Goal: Task Accomplishment & Management: Manage account settings

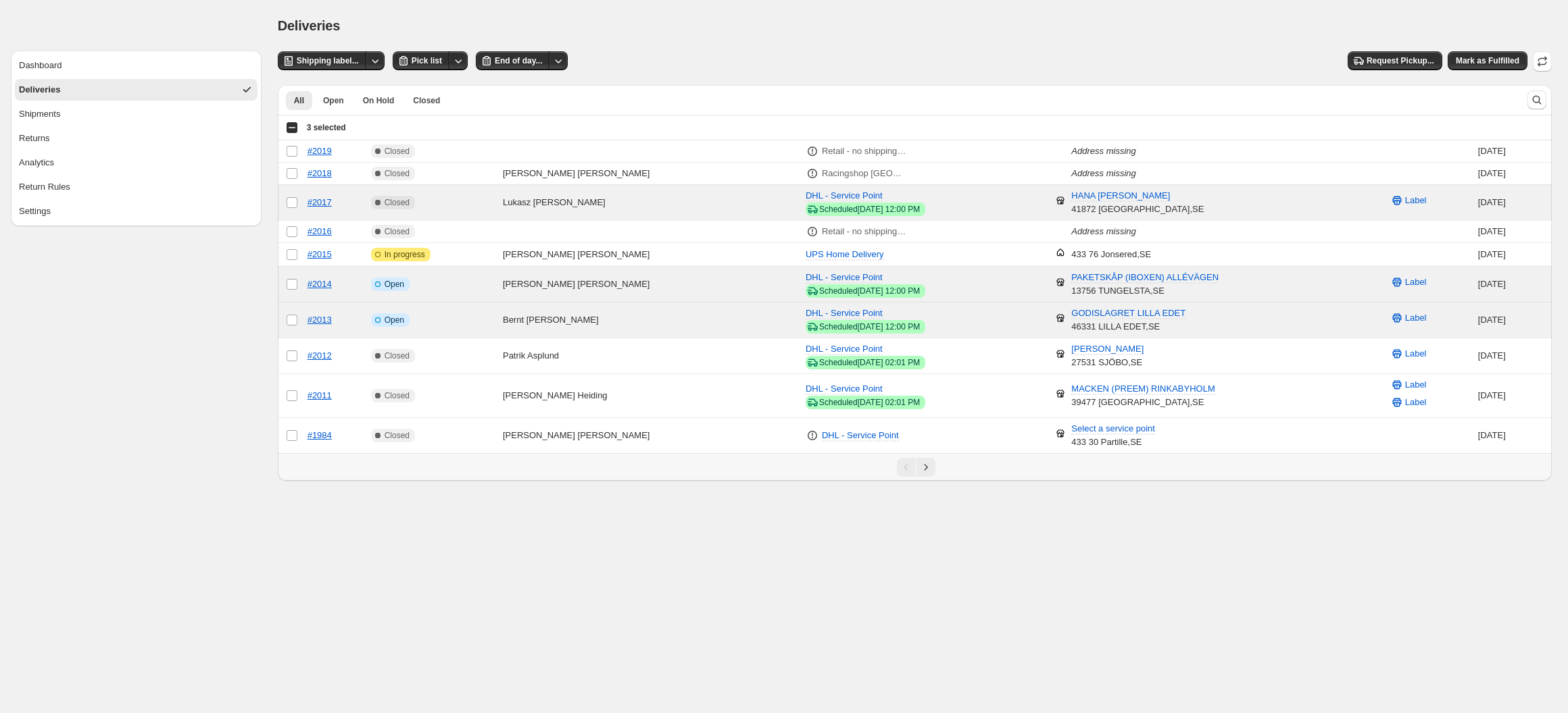
click at [96, 95] on button "Deliveries" at bounding box center [136, 90] width 242 height 22
click at [1543, 56] on icon "button" at bounding box center [1542, 62] width 13 height 13
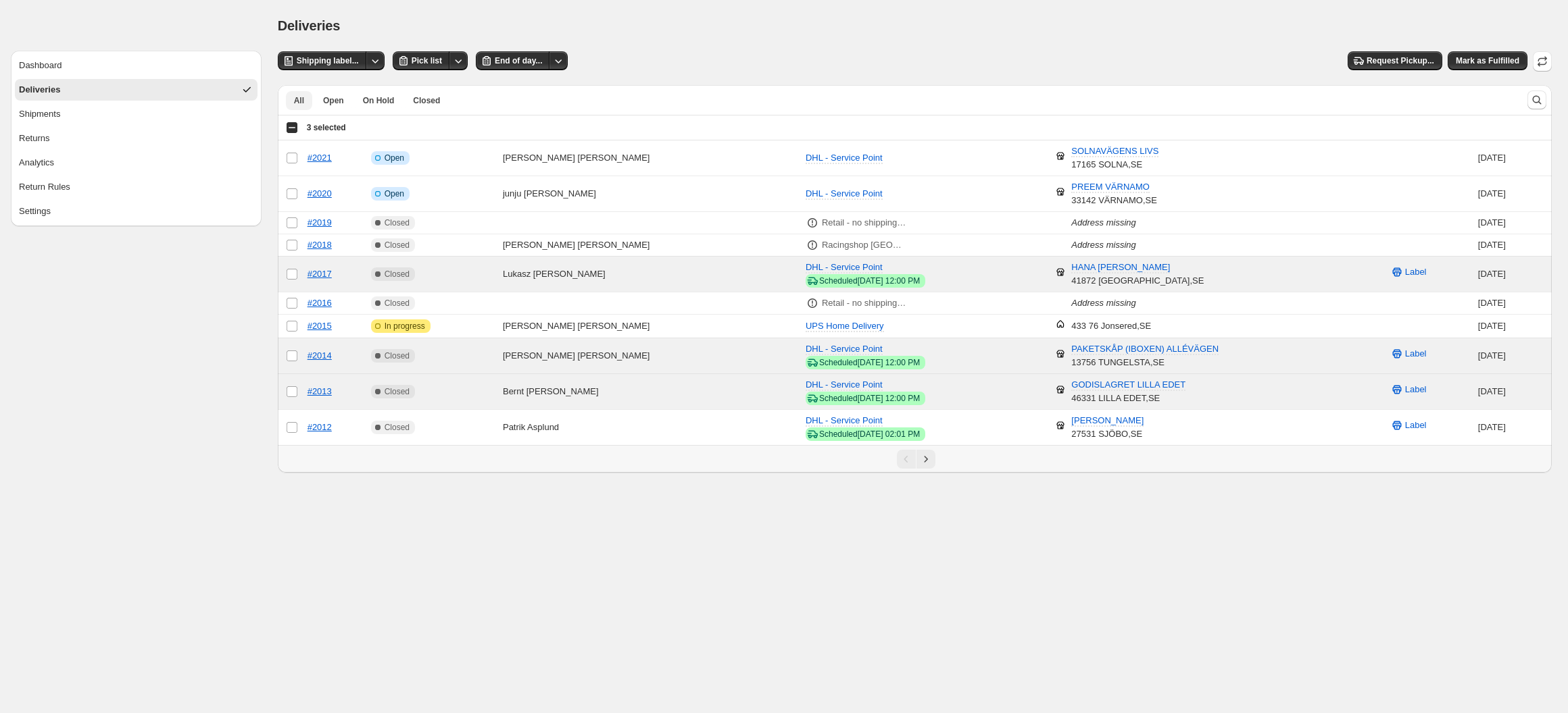
click at [305, 102] on button "All" at bounding box center [299, 101] width 27 height 19
click at [337, 105] on span "Open" at bounding box center [333, 100] width 21 height 11
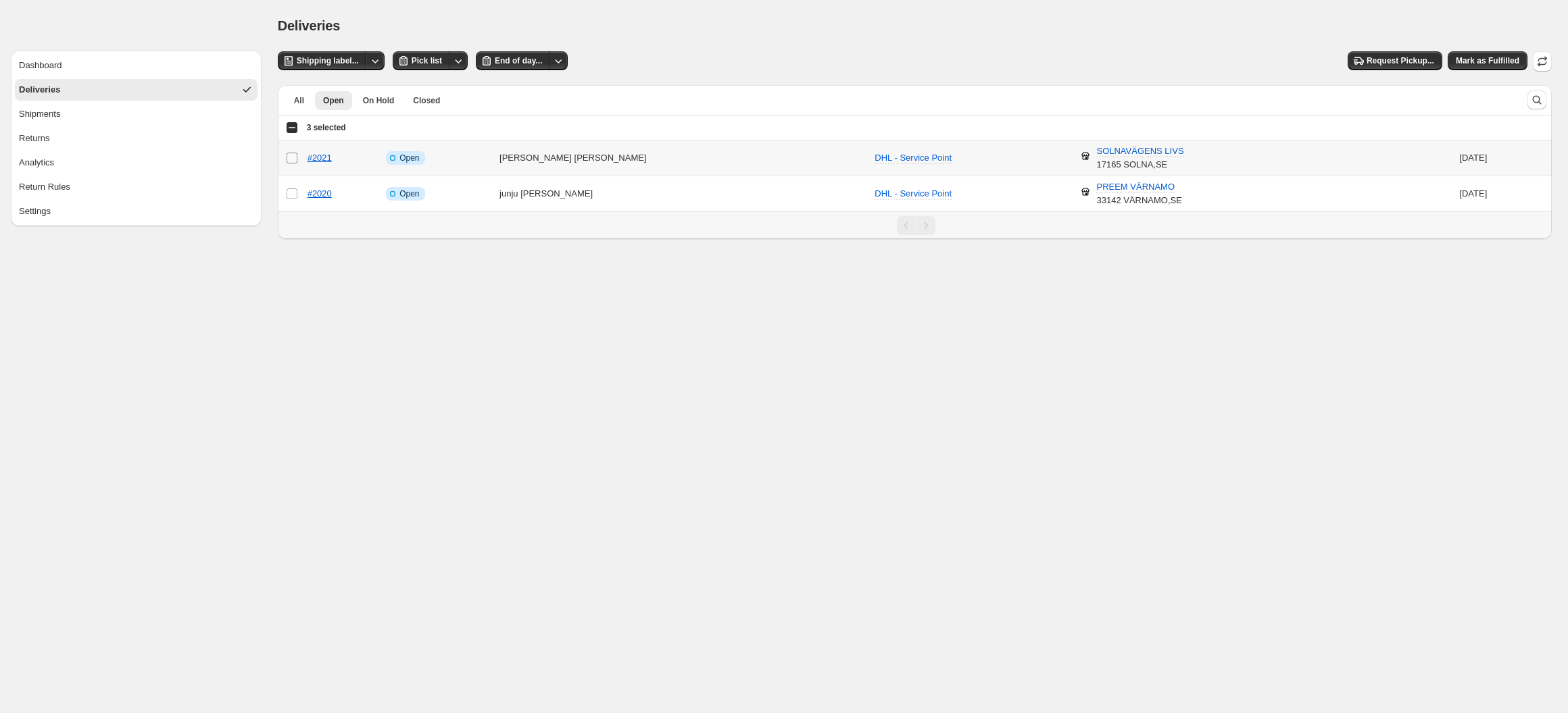
click at [296, 152] on span at bounding box center [291, 158] width 12 height 12
click at [292, 128] on div "Select all 2 orders 3 selected" at bounding box center [315, 127] width 60 height 12
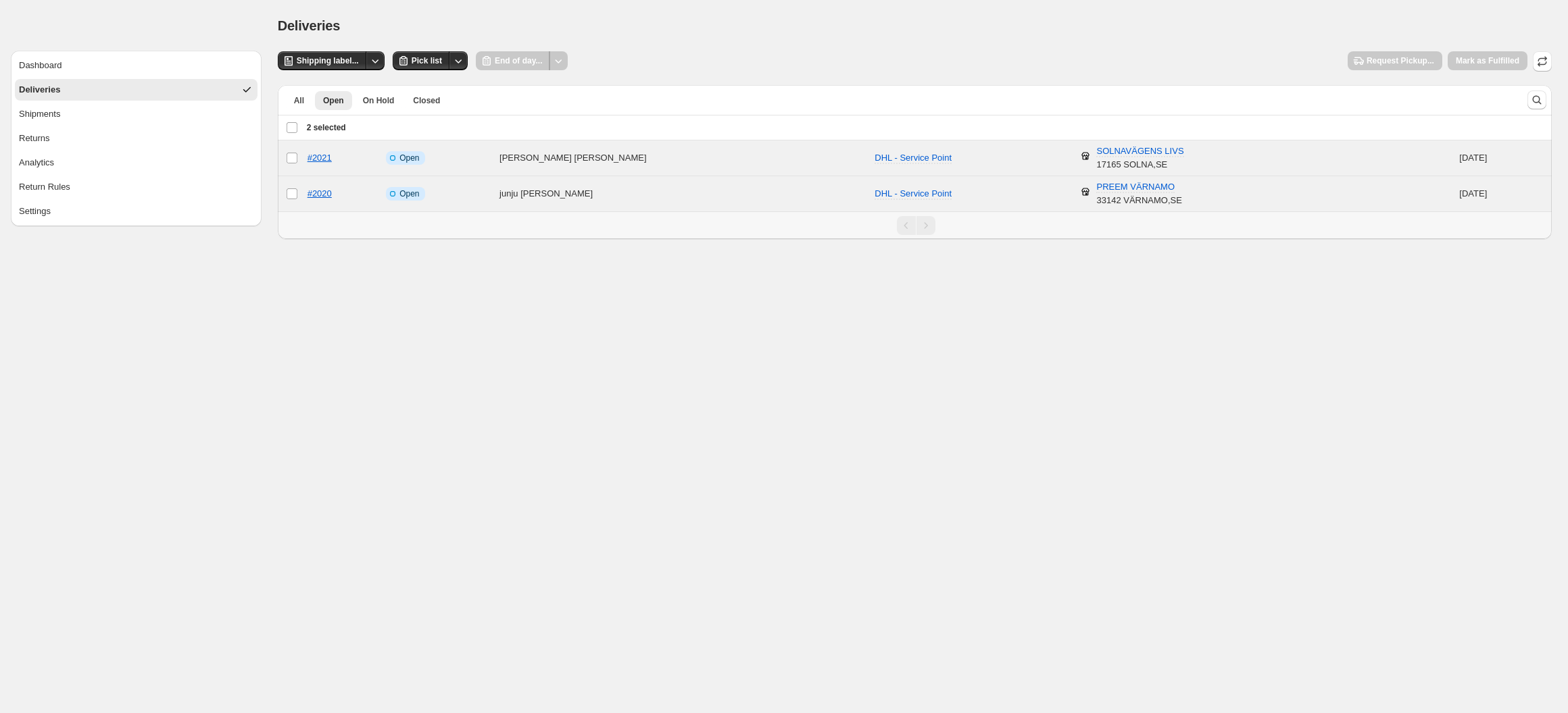
click at [288, 130] on div "Deselect all 2 orders 2 selected" at bounding box center [315, 127] width 60 height 12
click at [454, 63] on icon "Other actions" at bounding box center [458, 61] width 13 height 13
click at [436, 57] on span "Pick list" at bounding box center [426, 61] width 31 height 11
click at [298, 199] on tr "Select order #2020 Info Incomplete Open junju liang DHL - Service Point PREEM V…" at bounding box center [915, 194] width 1273 height 36
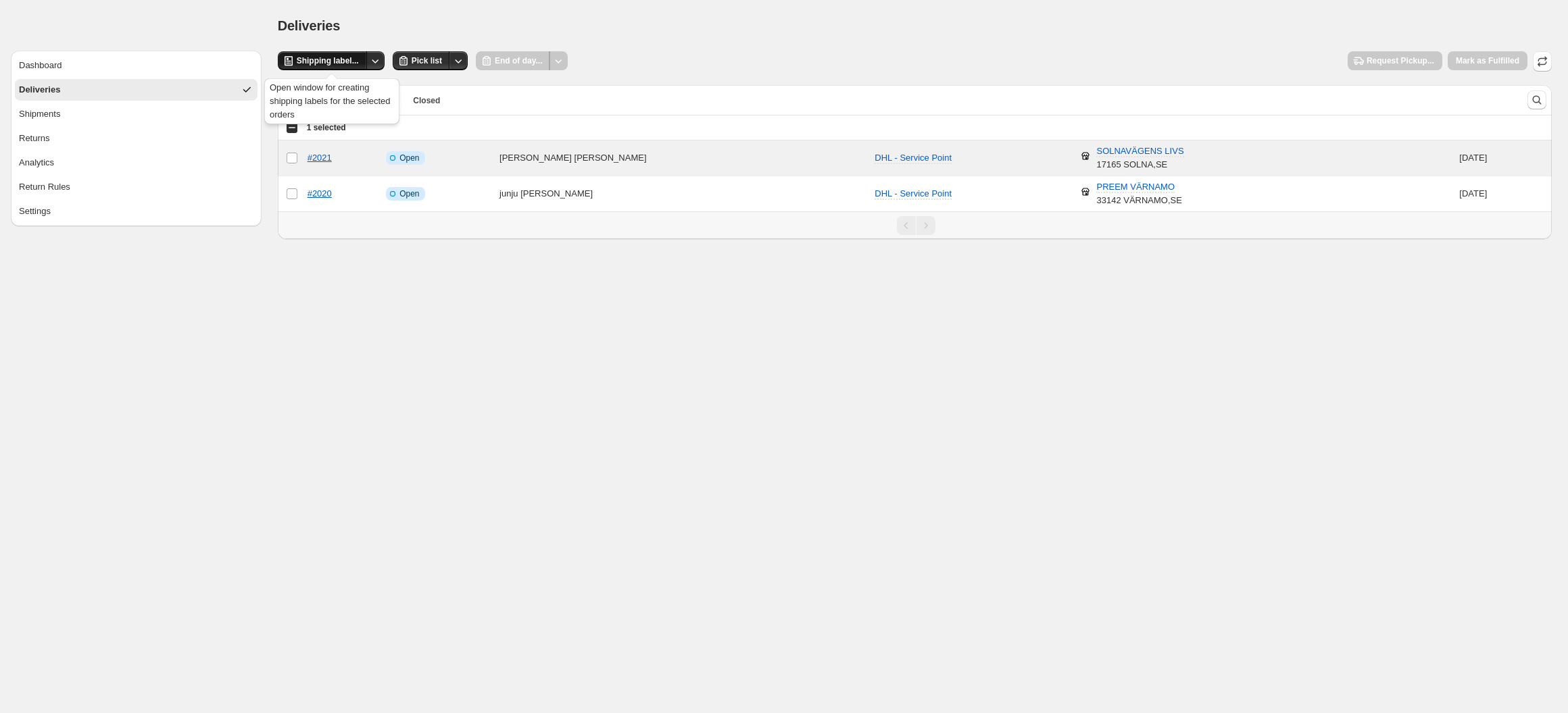
click at [333, 52] on button "Shipping label..." at bounding box center [322, 61] width 89 height 19
click at [1547, 64] on div "Search (F)" at bounding box center [1535, 75] width 57 height 30
click at [1543, 61] on div "Search (F)" at bounding box center [1535, 75] width 57 height 30
click at [1543, 49] on div "Deliveries. This page is ready Deliveries" at bounding box center [915, 26] width 1273 height 52
click at [1541, 57] on icon "button" at bounding box center [1542, 62] width 13 height 13
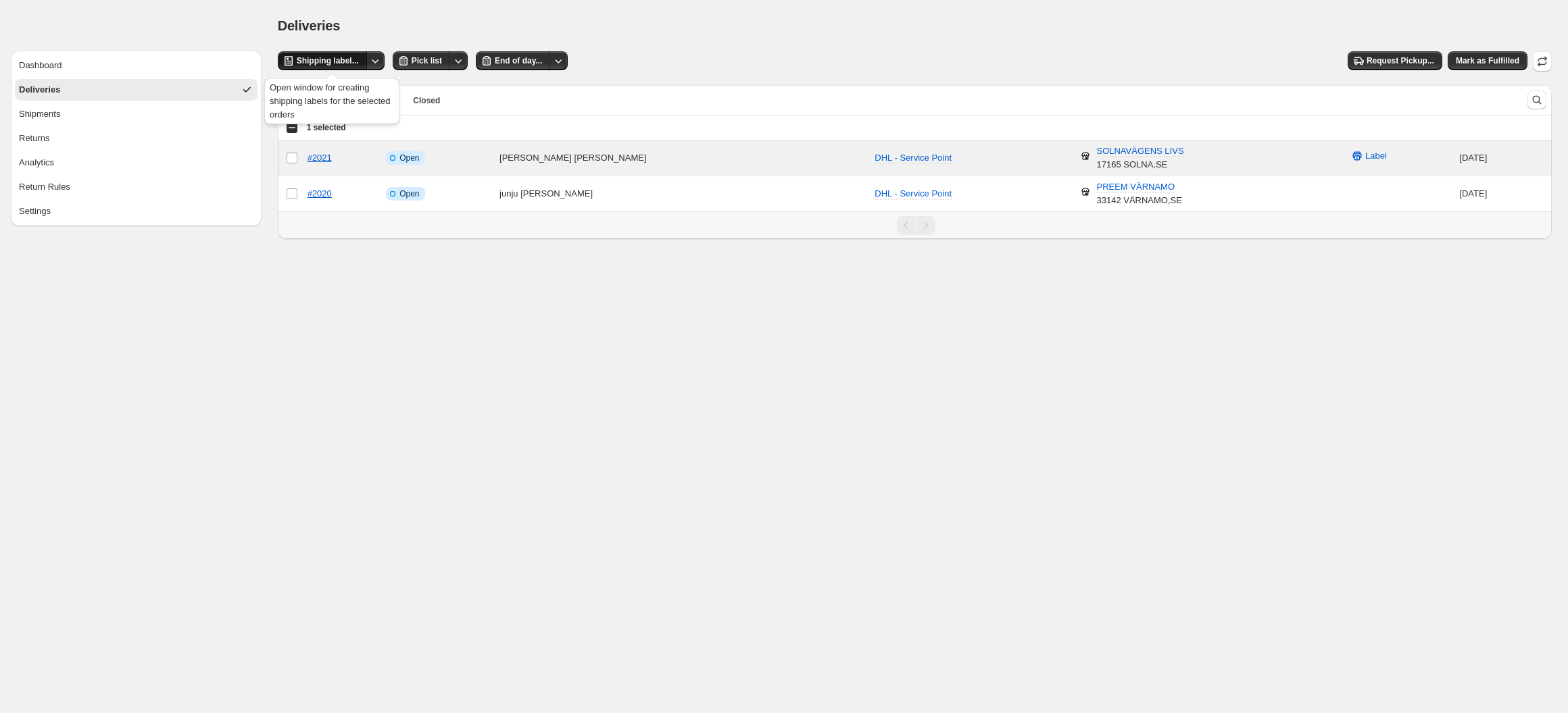
click at [349, 62] on span "Shipping label..." at bounding box center [327, 61] width 62 height 11
click at [1389, 60] on span "Request Pickup..." at bounding box center [1400, 61] width 67 height 11
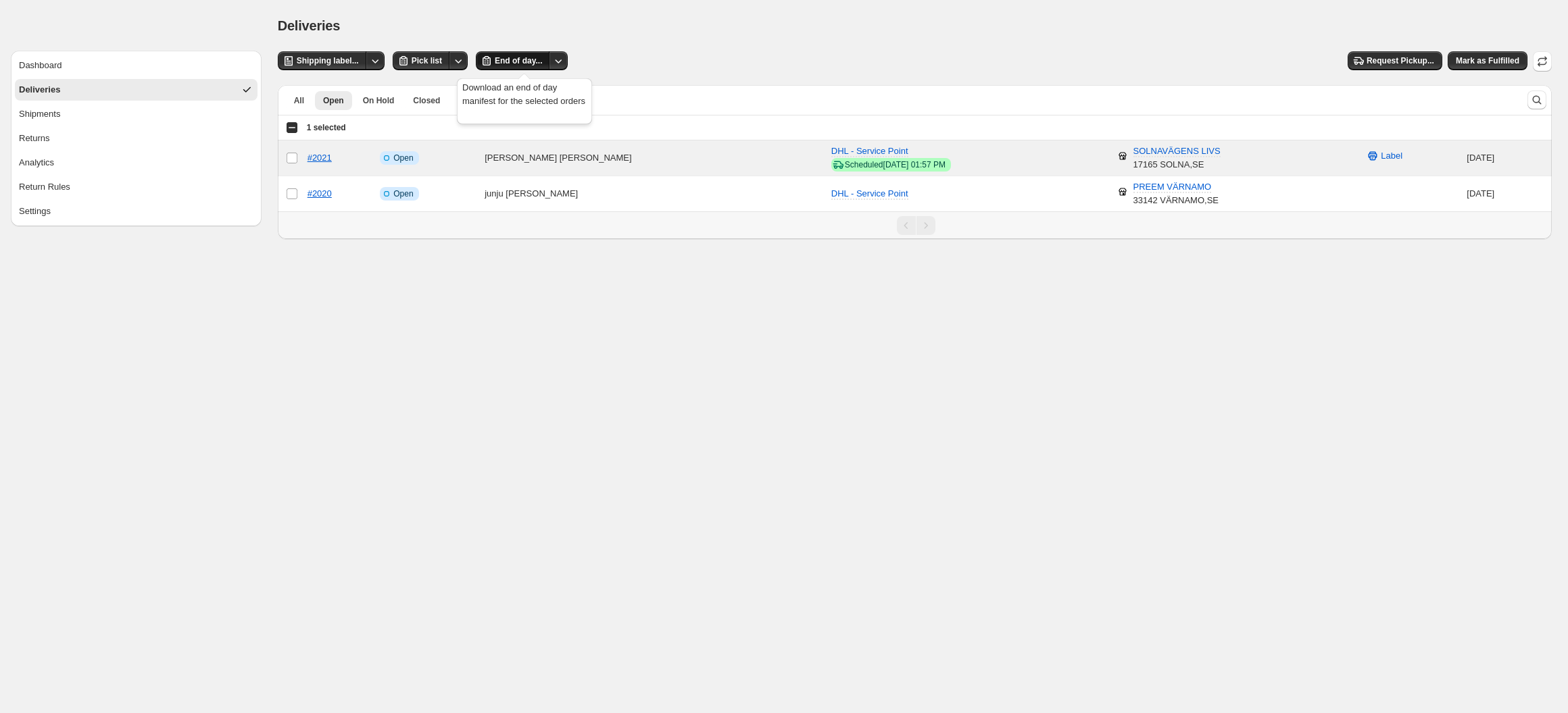
click at [494, 56] on button "End of day..." at bounding box center [513, 61] width 74 height 19
click at [1456, 62] on span "Mark as Fulfilled" at bounding box center [1487, 61] width 63 height 11
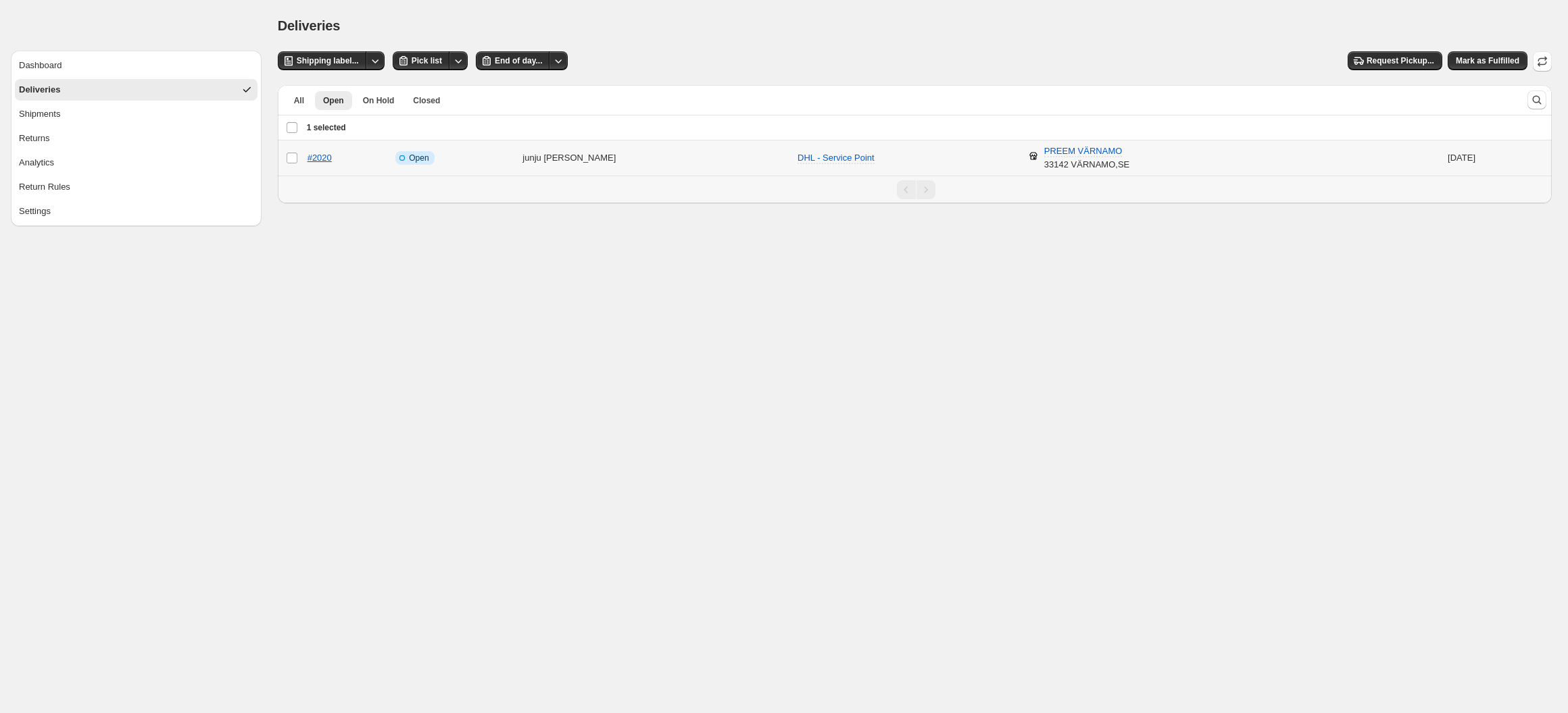
click at [587, 160] on td "[PERSON_NAME]" at bounding box center [656, 158] width 275 height 36
